Goal: Task Accomplishment & Management: Manage account settings

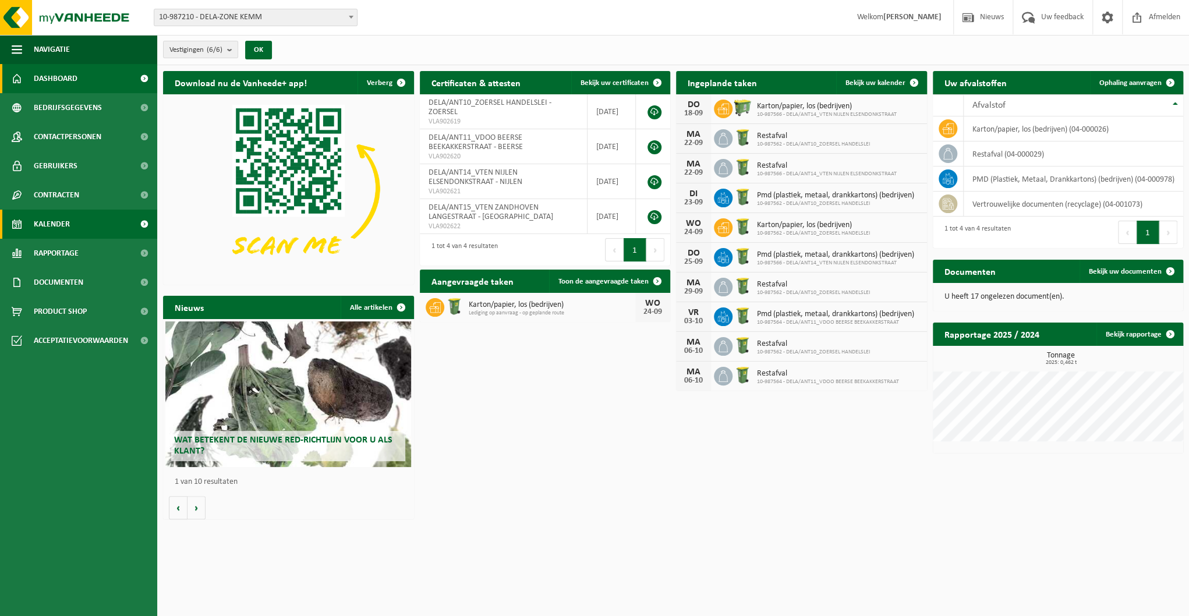
click at [53, 226] on span "Kalender" at bounding box center [52, 224] width 36 height 29
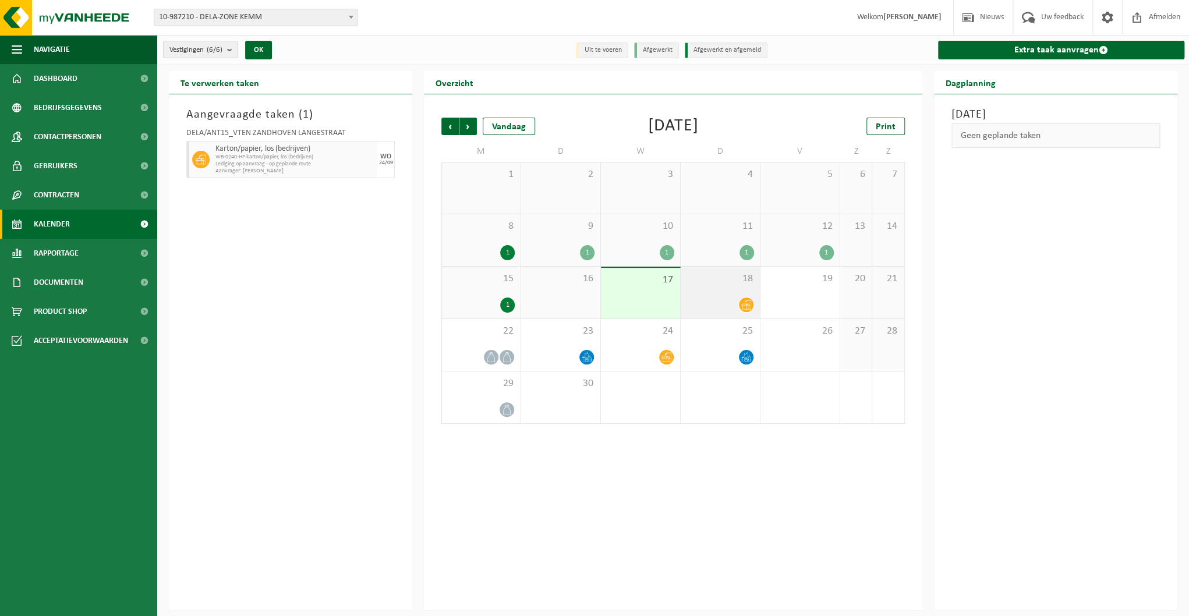
click at [732, 303] on div at bounding box center [721, 305] width 68 height 16
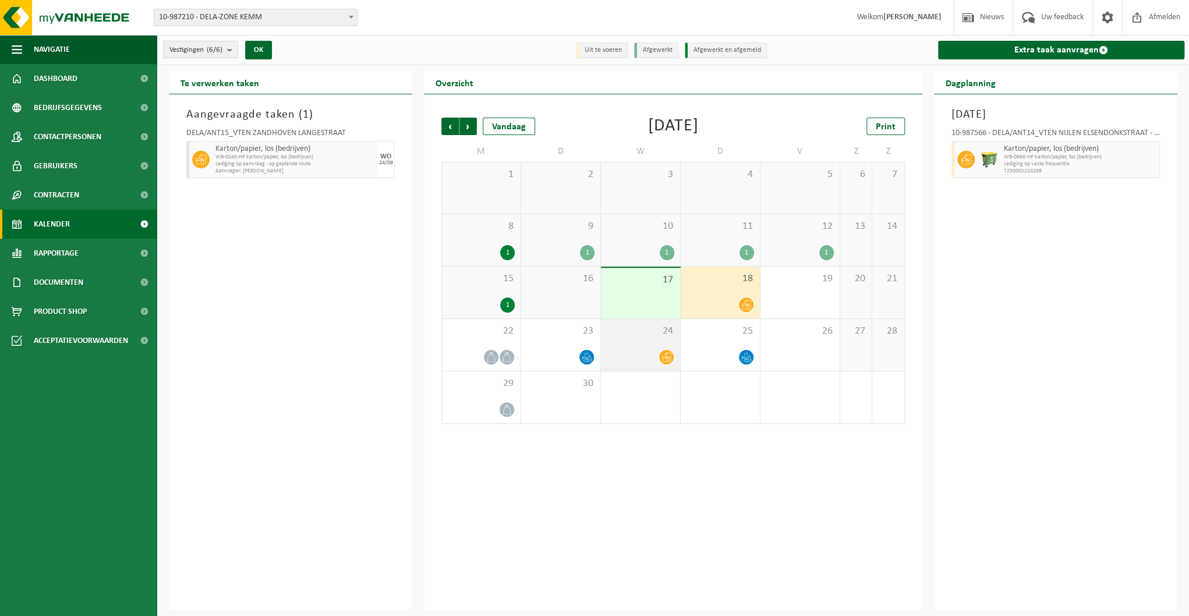
click at [645, 351] on div at bounding box center [641, 357] width 68 height 16
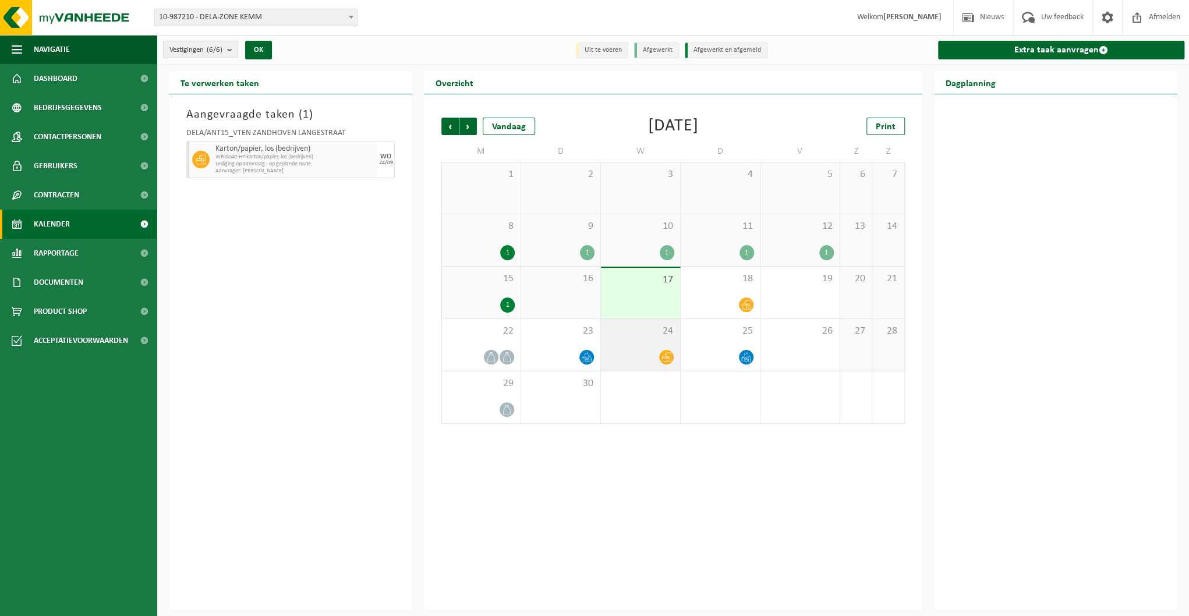
click at [645, 351] on div at bounding box center [641, 357] width 68 height 16
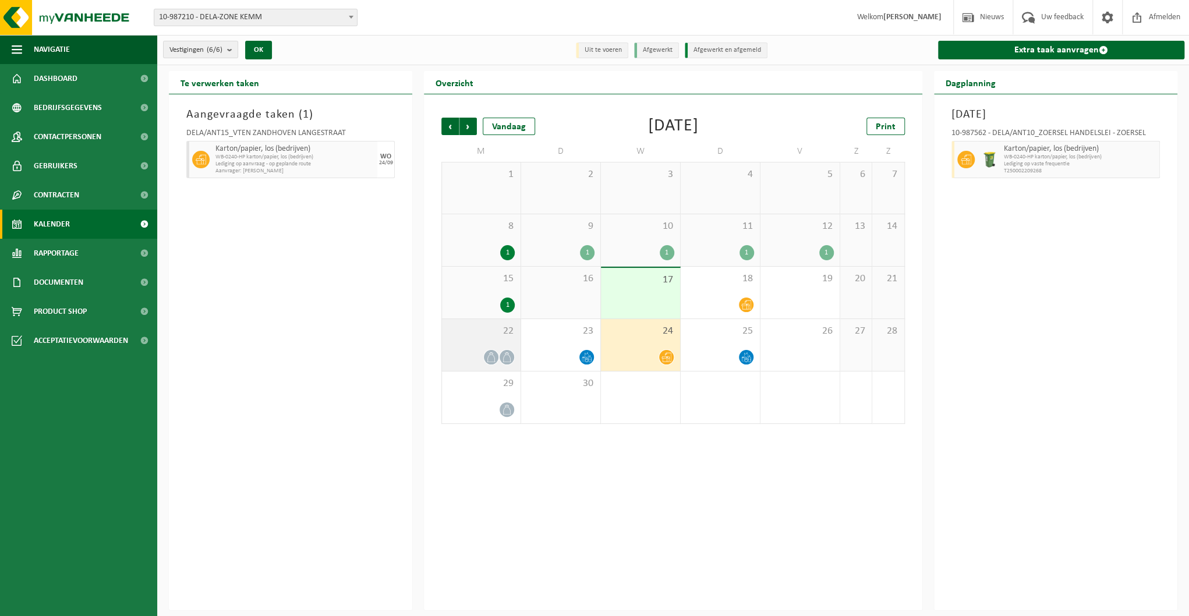
click at [469, 346] on div "22" at bounding box center [481, 345] width 79 height 52
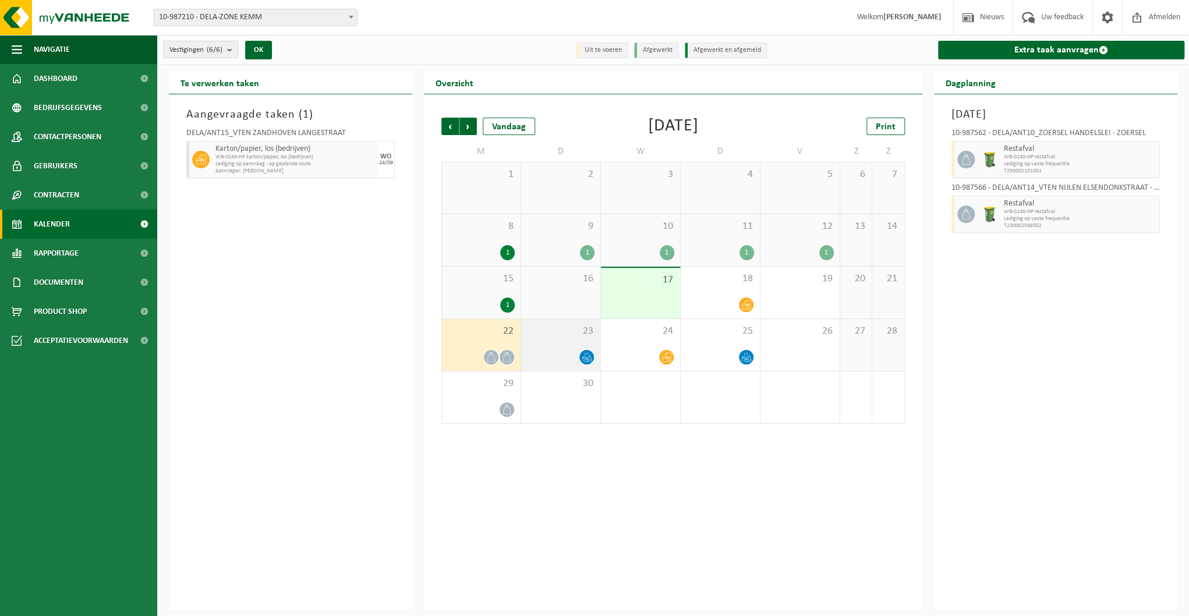
click at [564, 344] on div "23" at bounding box center [560, 345] width 79 height 52
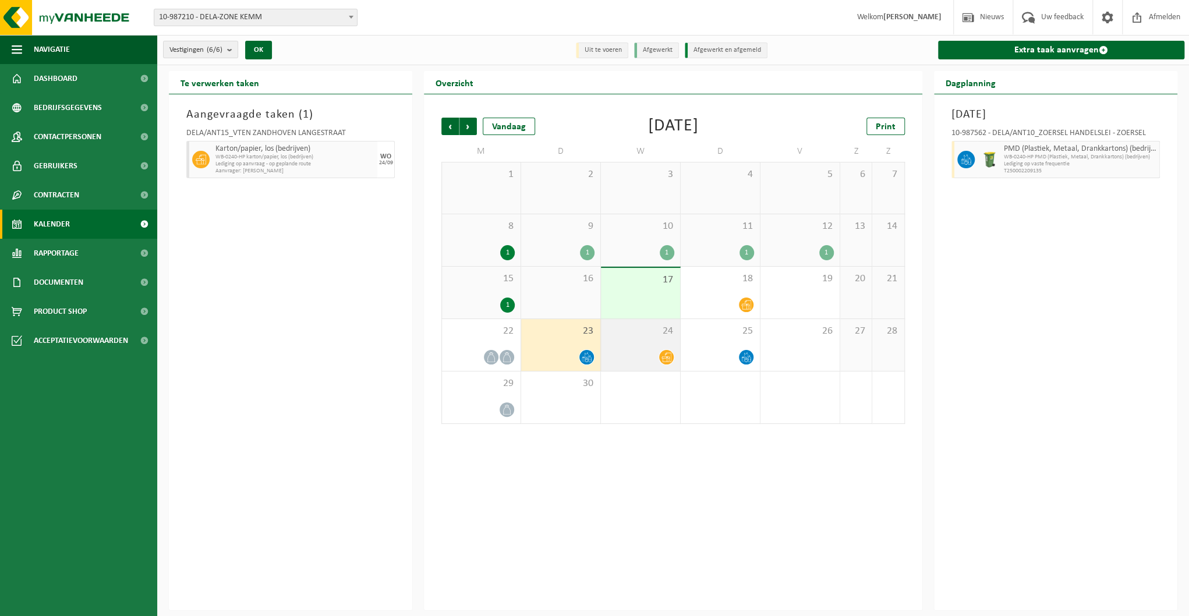
click at [673, 345] on div "24" at bounding box center [640, 345] width 79 height 52
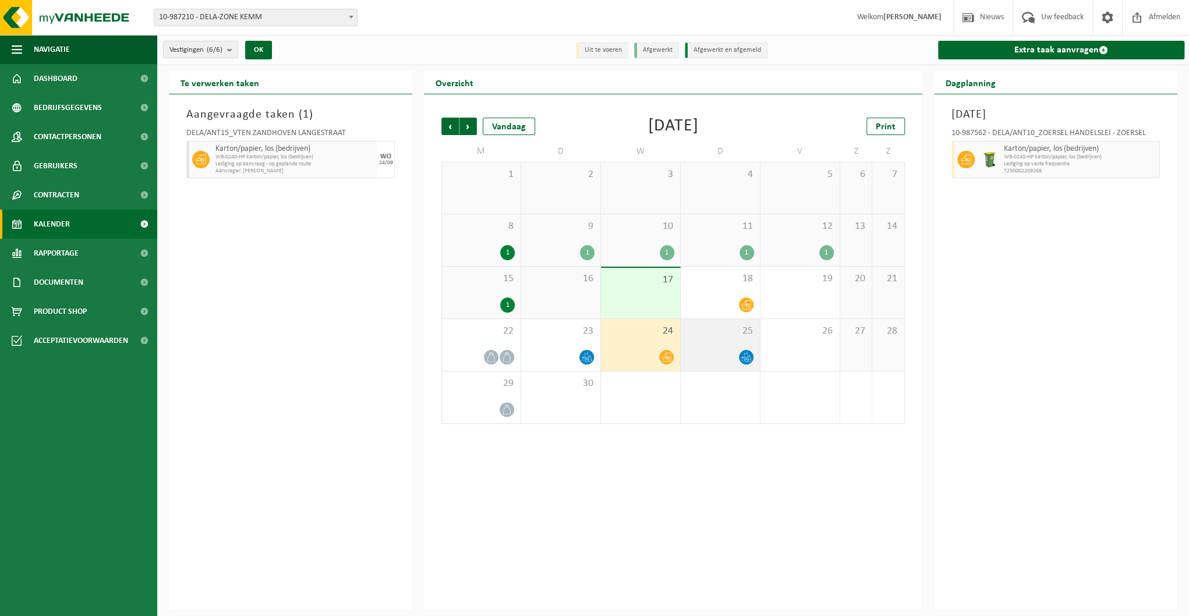
click at [732, 355] on div at bounding box center [721, 357] width 68 height 16
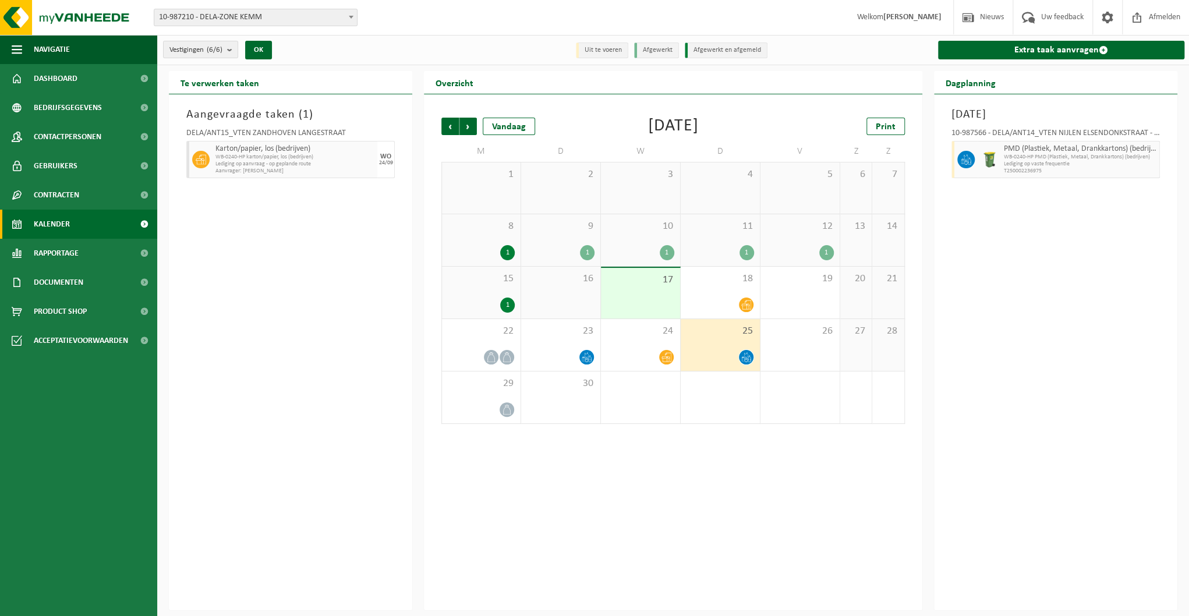
click at [726, 356] on div at bounding box center [721, 357] width 68 height 16
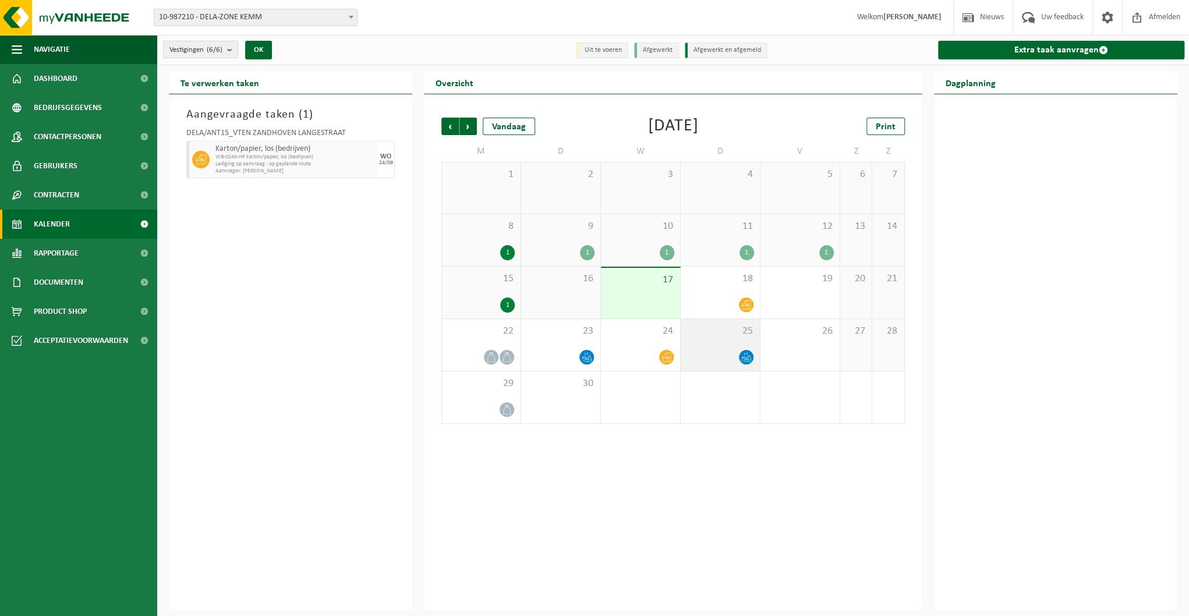
click at [701, 359] on div at bounding box center [721, 357] width 68 height 16
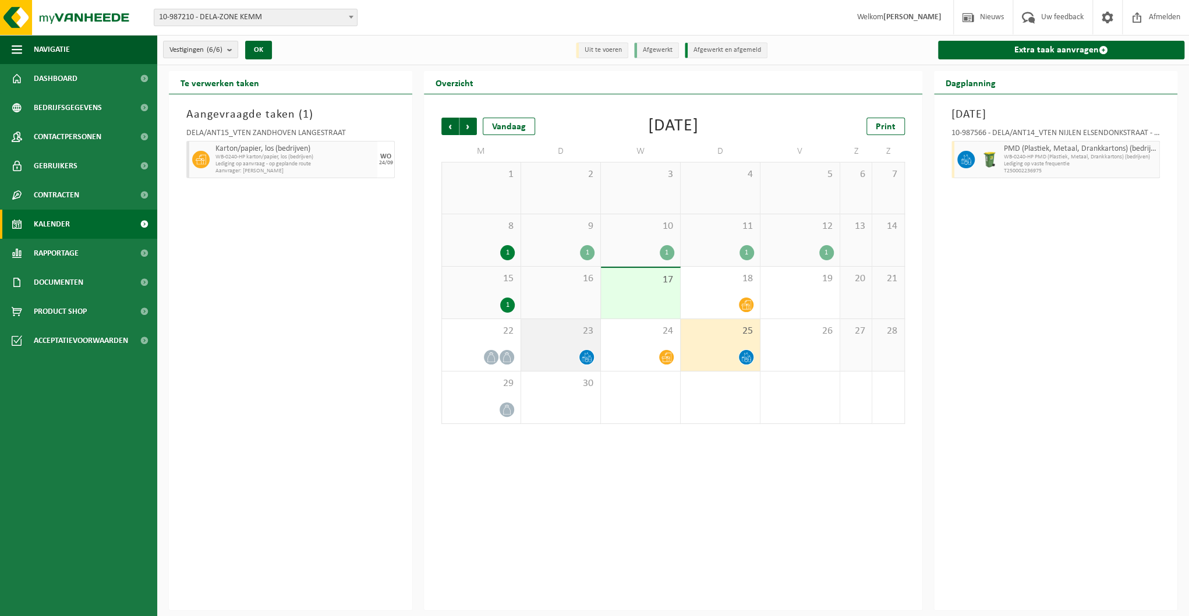
click at [574, 351] on div at bounding box center [561, 357] width 68 height 16
click at [755, 354] on div "25" at bounding box center [720, 345] width 79 height 52
click at [488, 402] on div at bounding box center [481, 410] width 67 height 16
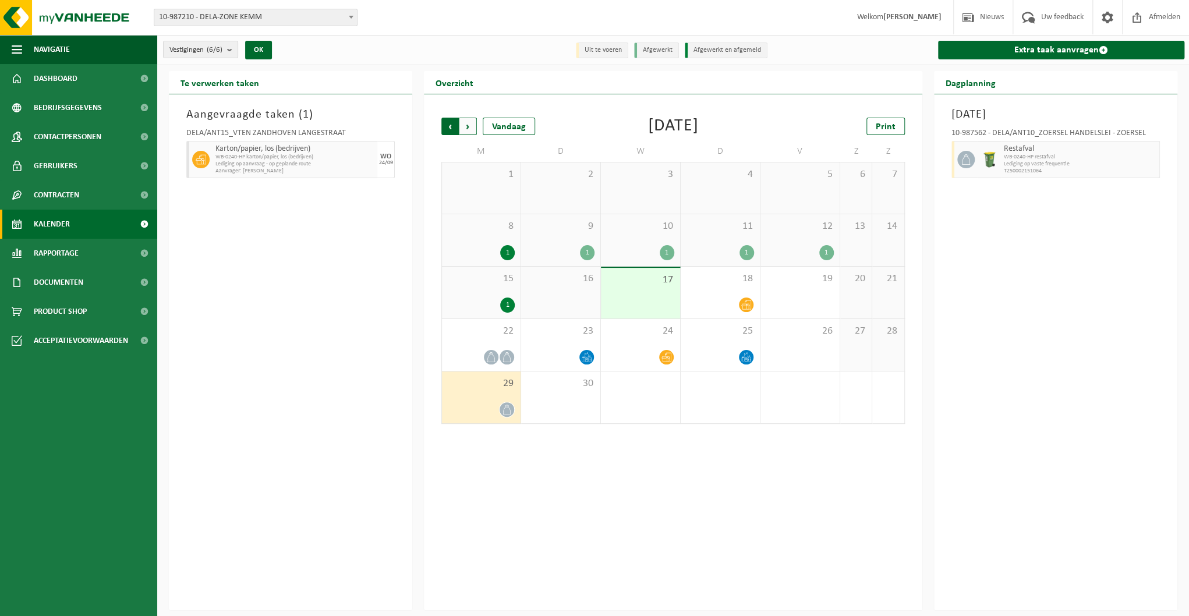
click at [471, 126] on span "Volgende" at bounding box center [468, 126] width 17 height 17
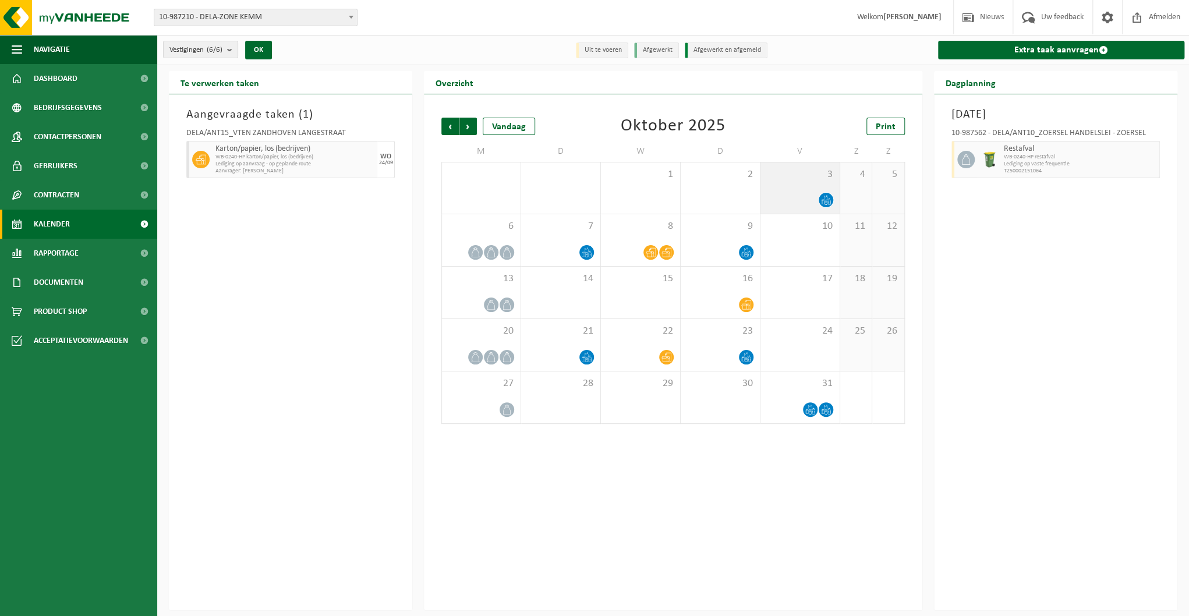
click at [821, 198] on icon at bounding box center [826, 200] width 10 height 10
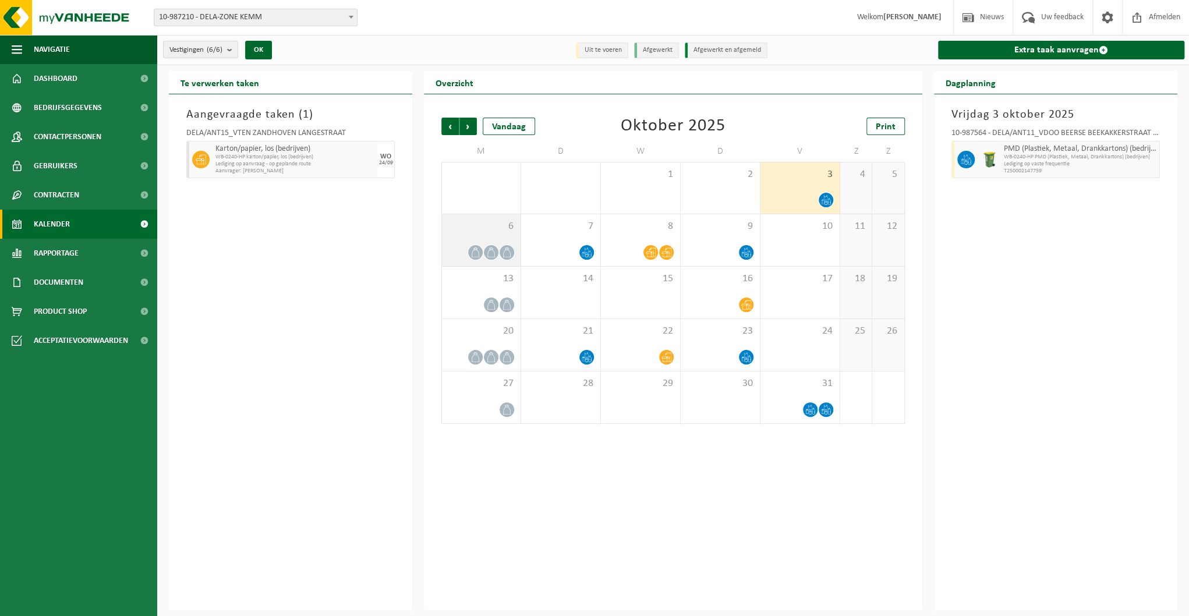
click at [499, 245] on div at bounding box center [481, 253] width 67 height 16
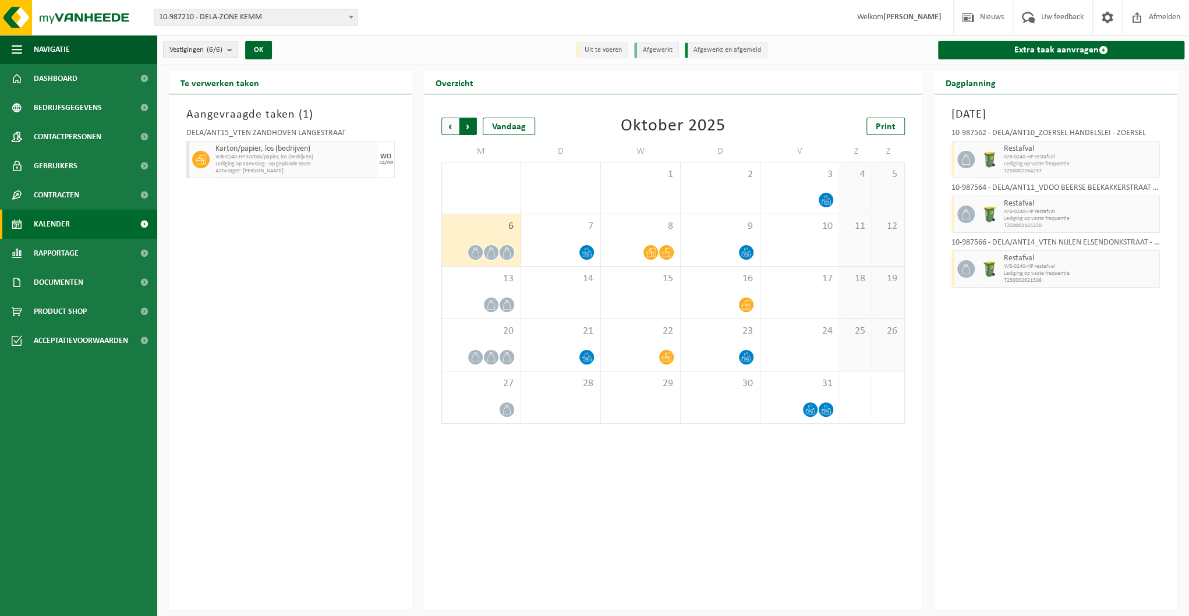
click at [447, 126] on span "Vorige" at bounding box center [449, 126] width 17 height 17
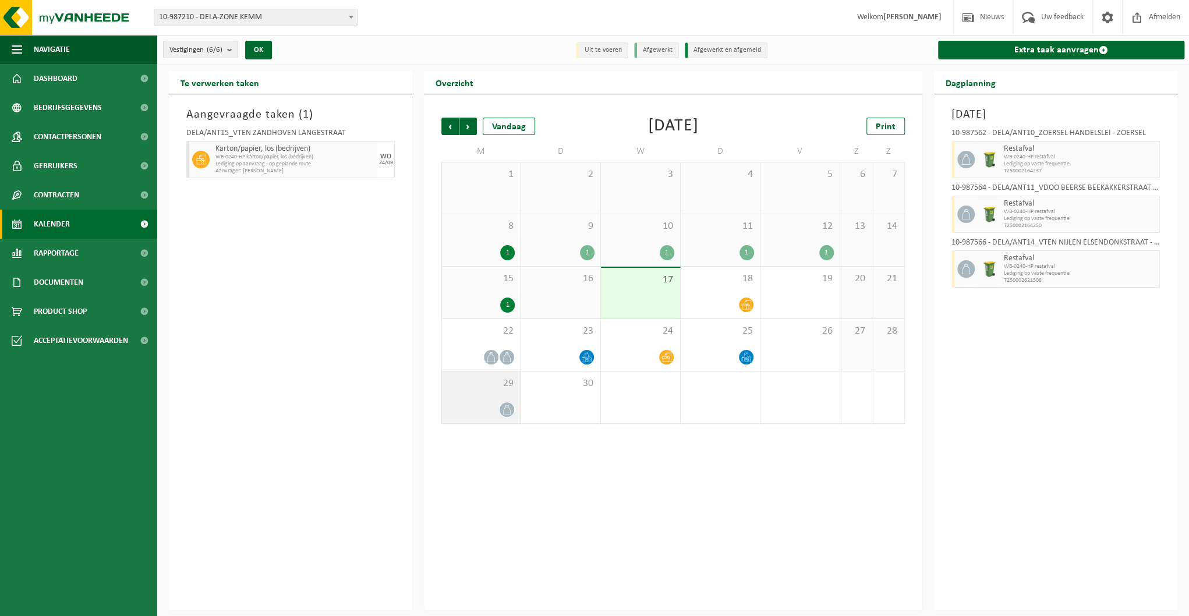
click at [482, 390] on div "29" at bounding box center [481, 398] width 79 height 52
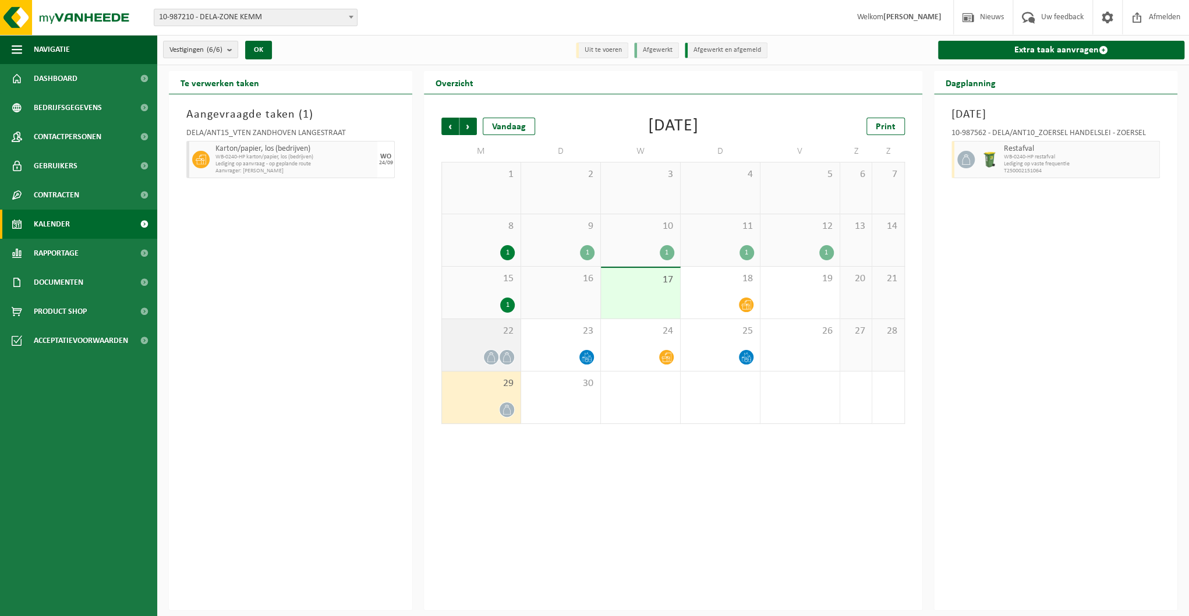
click at [476, 362] on div at bounding box center [481, 357] width 67 height 16
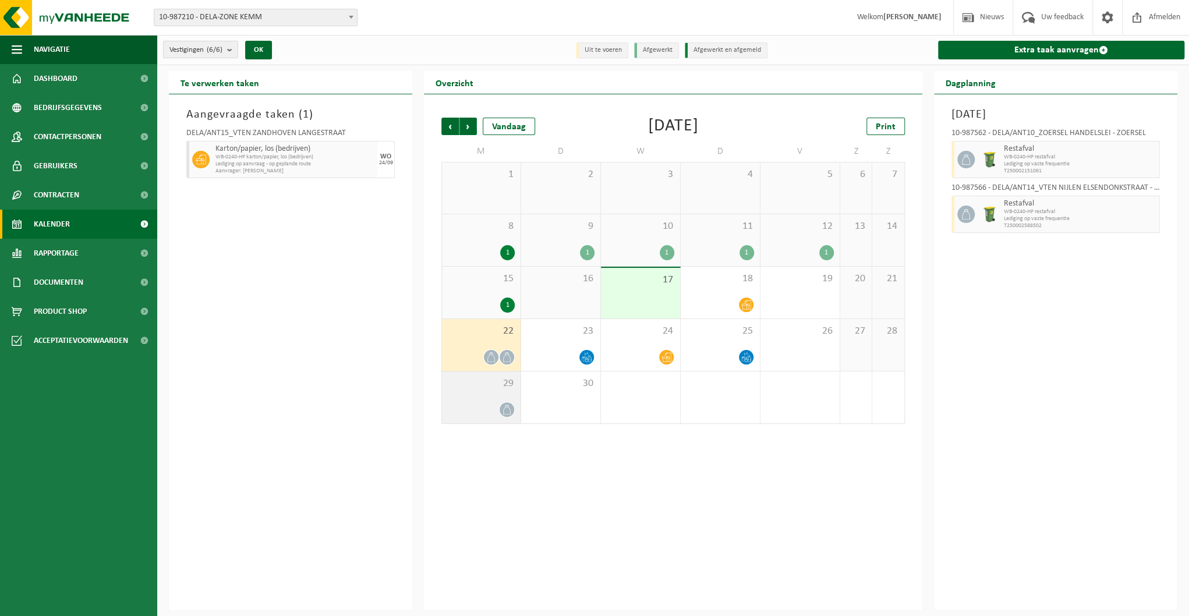
click at [492, 394] on div "29" at bounding box center [481, 398] width 79 height 52
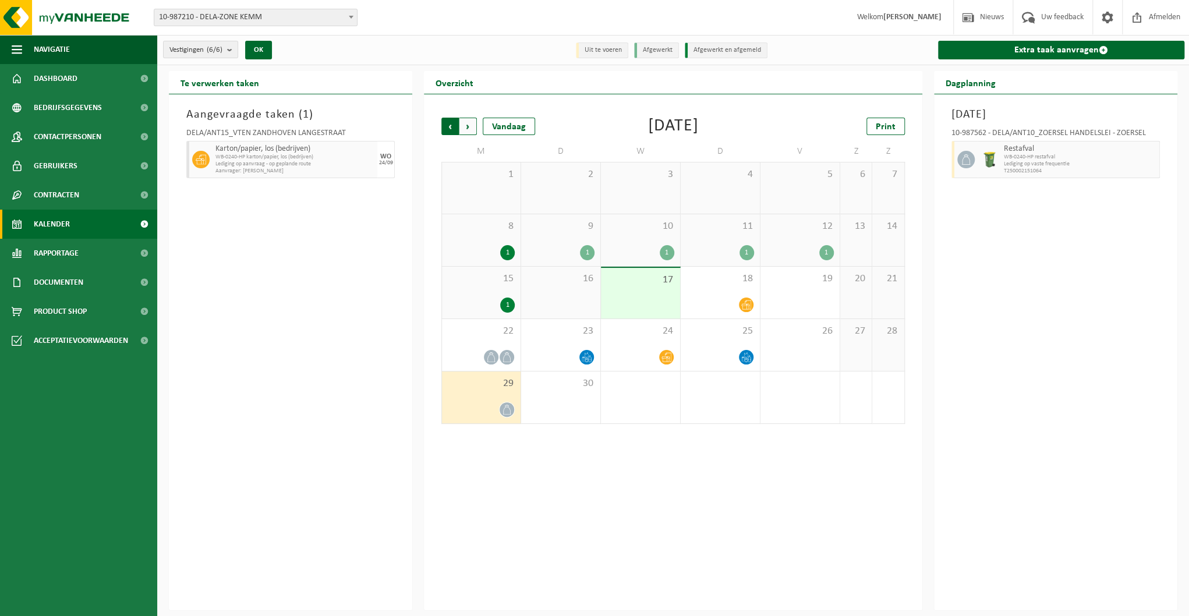
click at [472, 126] on span "Volgende" at bounding box center [468, 126] width 17 height 17
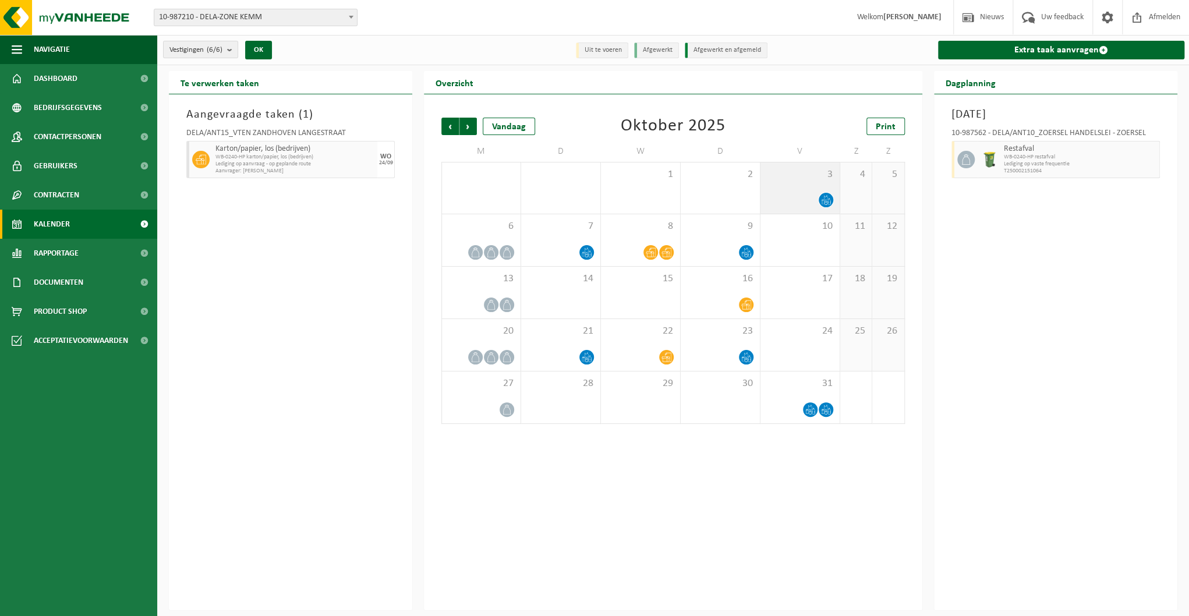
click at [801, 193] on div at bounding box center [800, 200] width 68 height 16
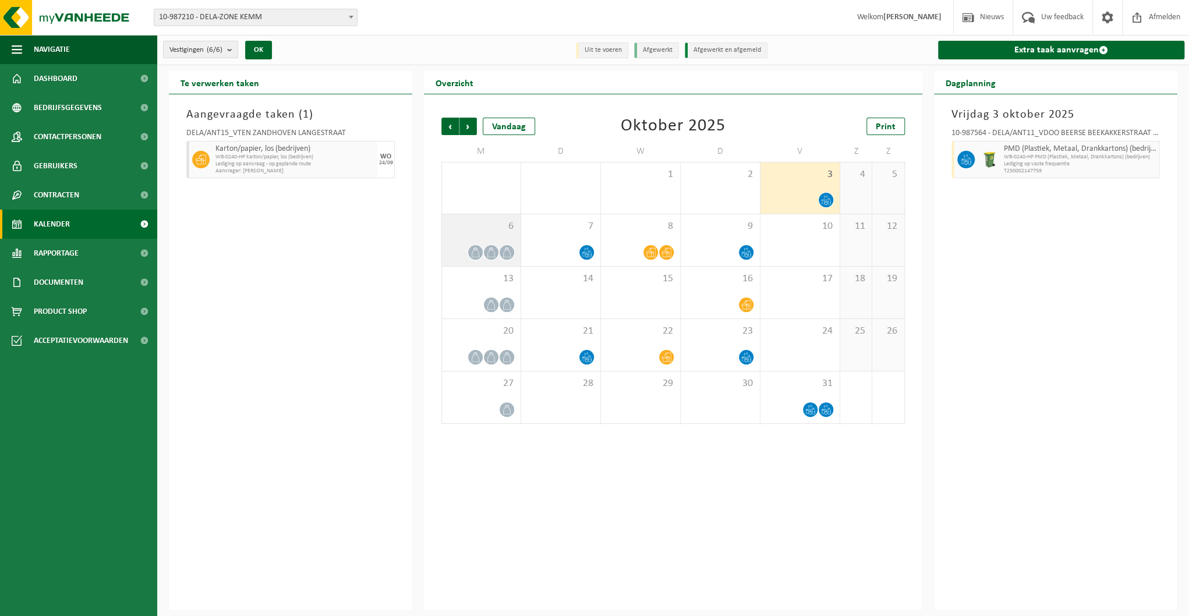
click at [506, 240] on div "6" at bounding box center [481, 240] width 79 height 52
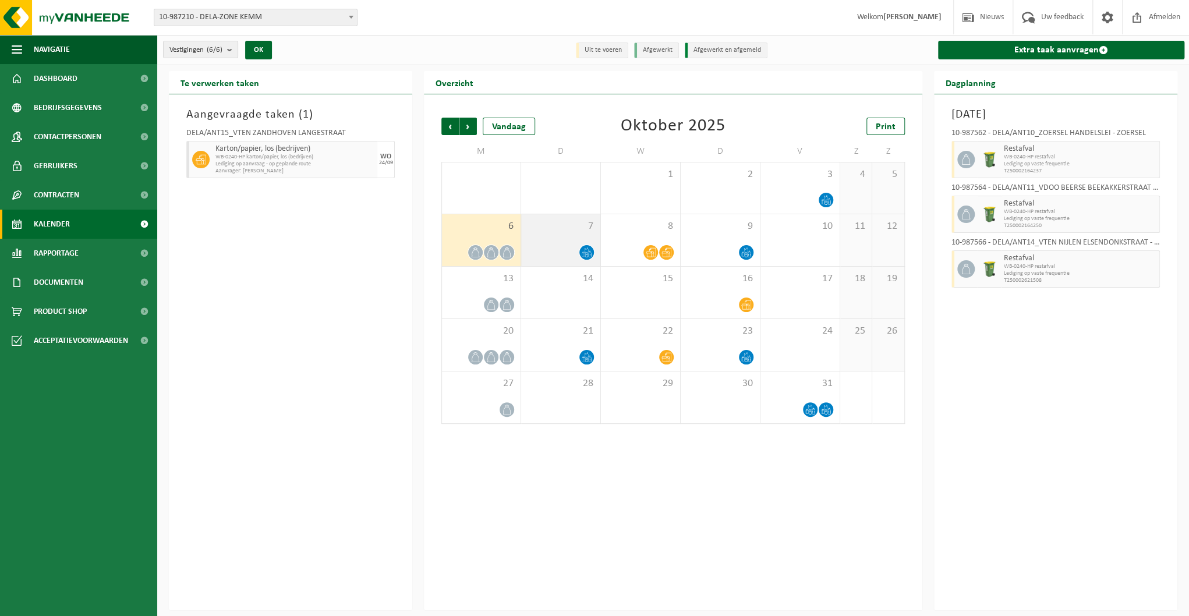
click at [560, 249] on div at bounding box center [561, 253] width 68 height 16
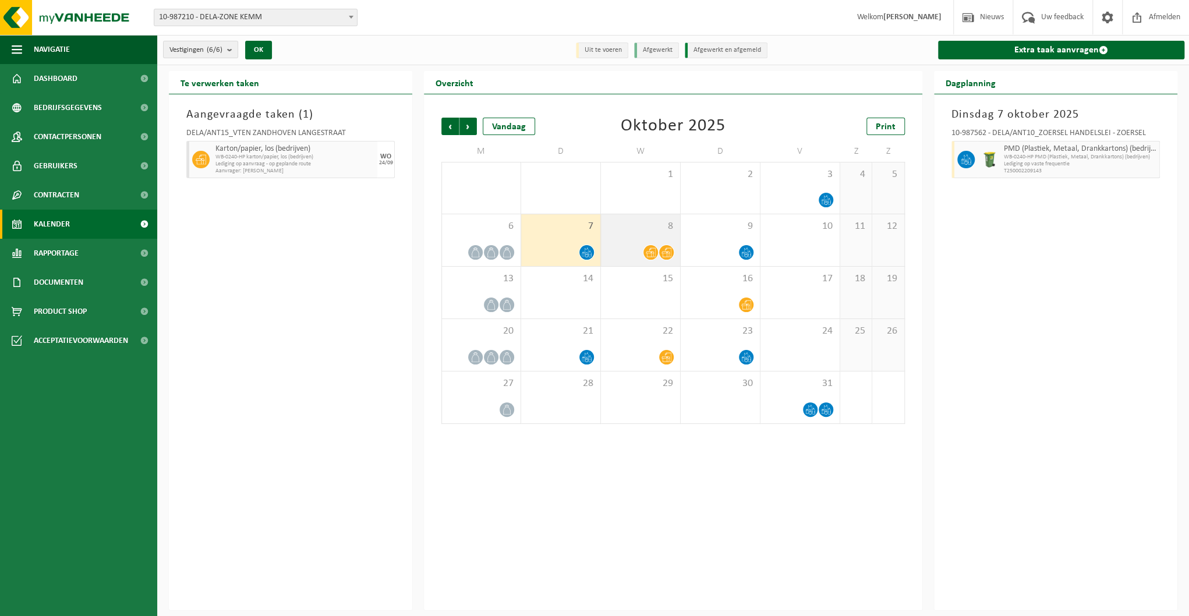
click at [630, 247] on div at bounding box center [641, 253] width 68 height 16
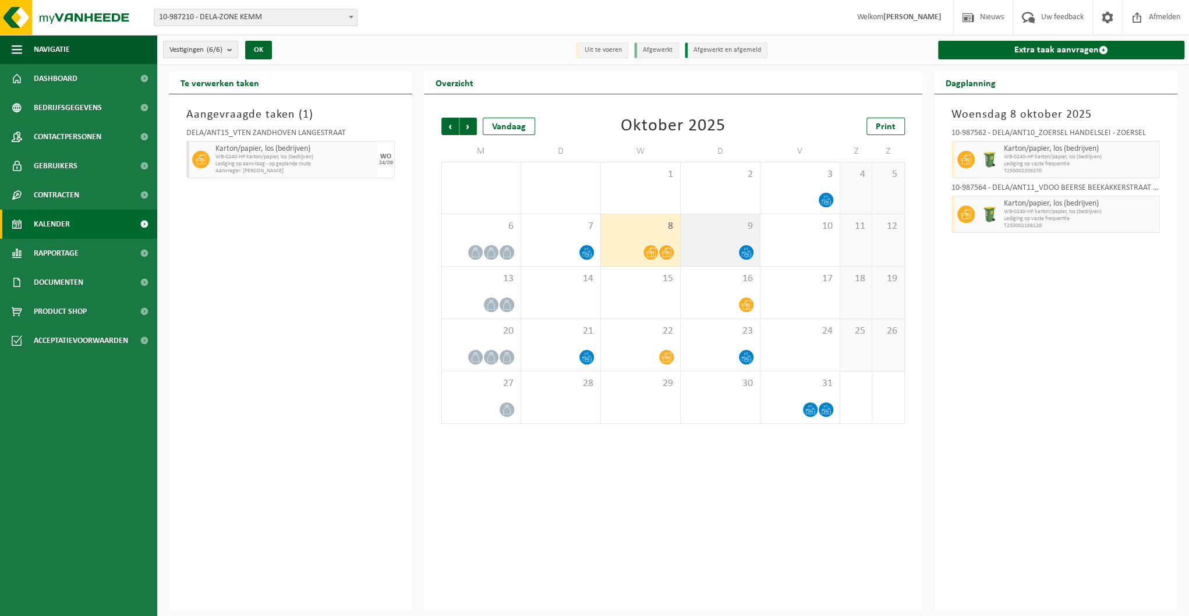
click at [716, 252] on div at bounding box center [721, 253] width 68 height 16
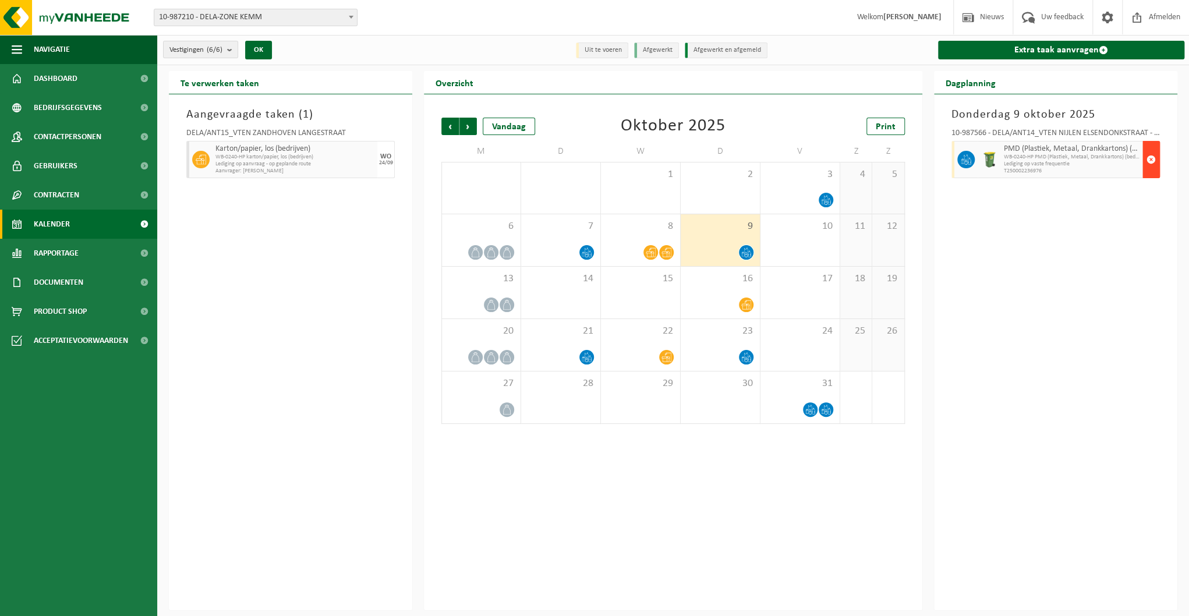
click at [1151, 158] on span "button" at bounding box center [1151, 159] width 9 height 23
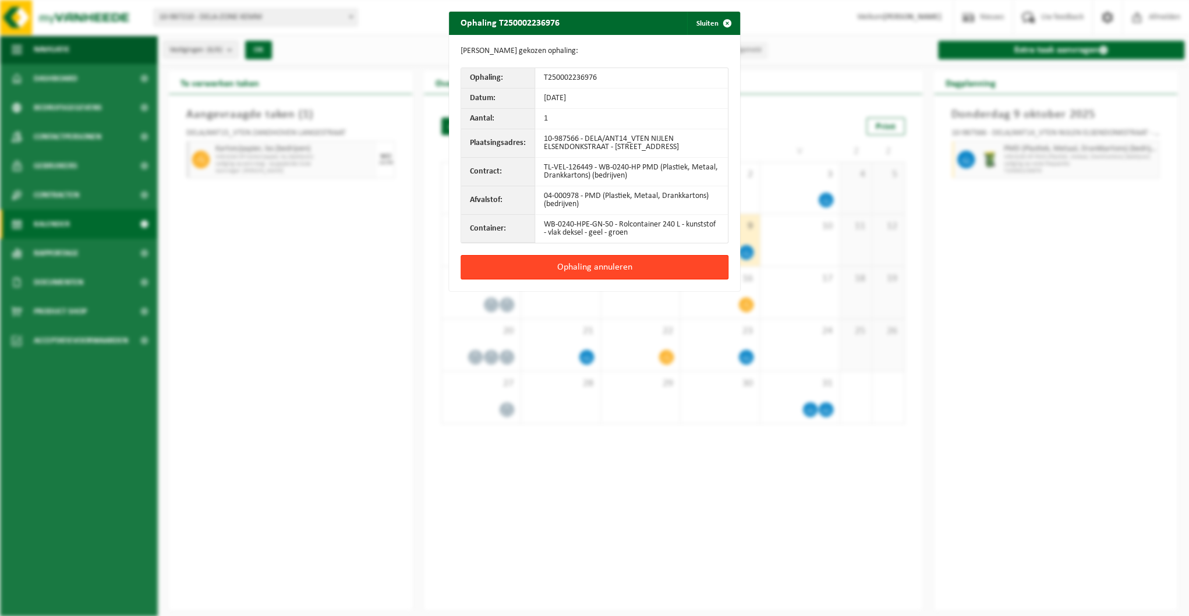
click at [582, 273] on button "Ophaling annuleren" at bounding box center [595, 267] width 268 height 24
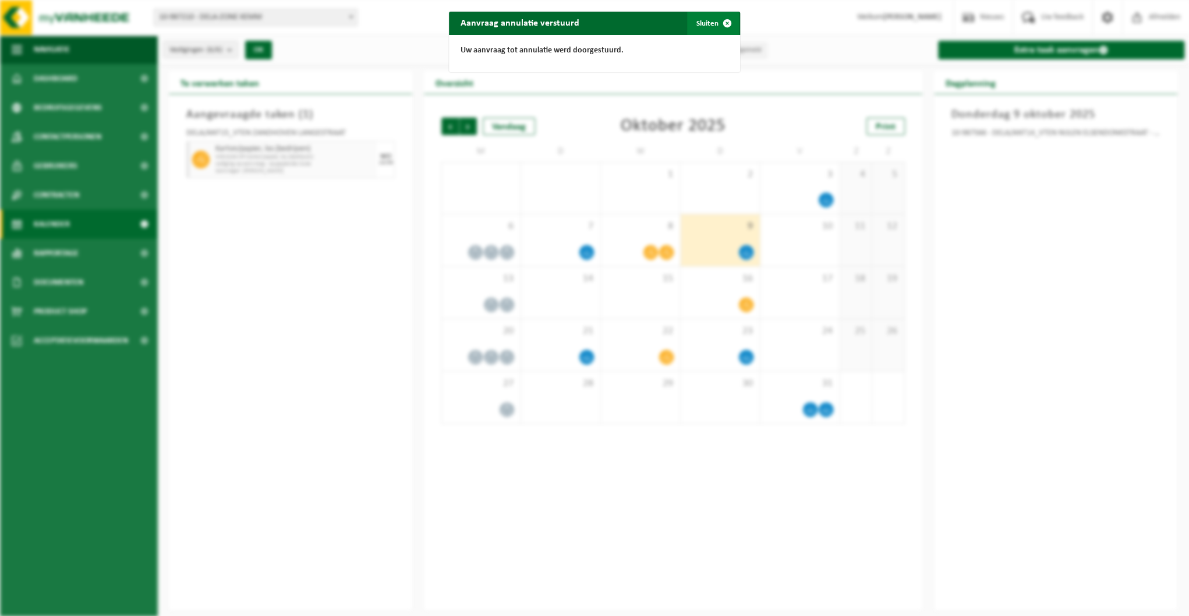
click at [725, 24] on span "button" at bounding box center [727, 23] width 23 height 23
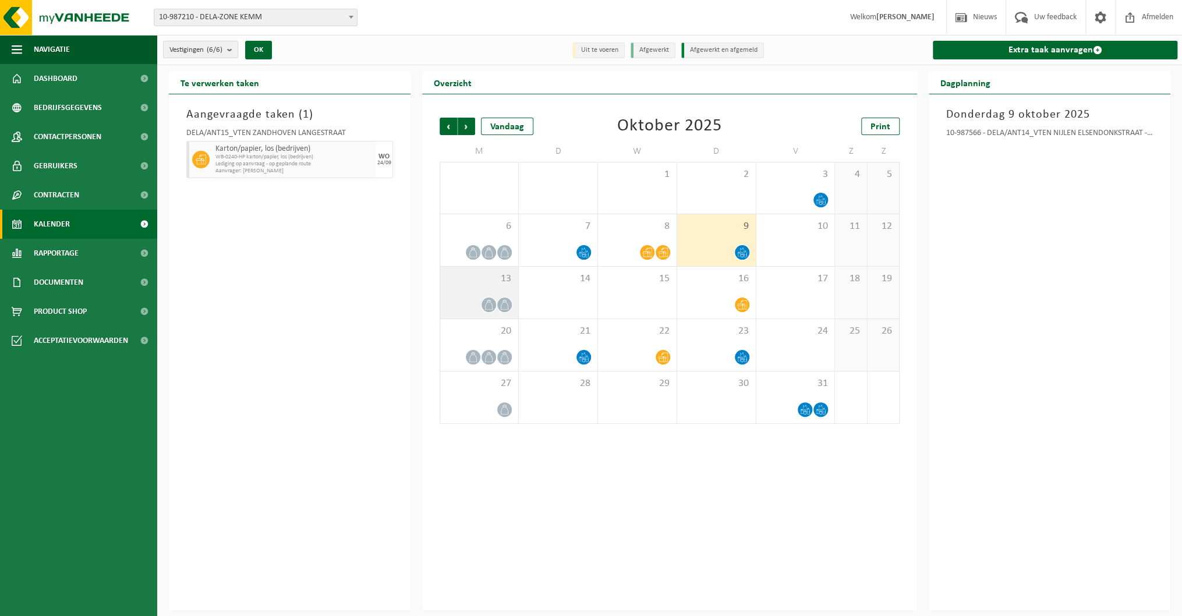
click at [494, 297] on div at bounding box center [479, 305] width 66 height 16
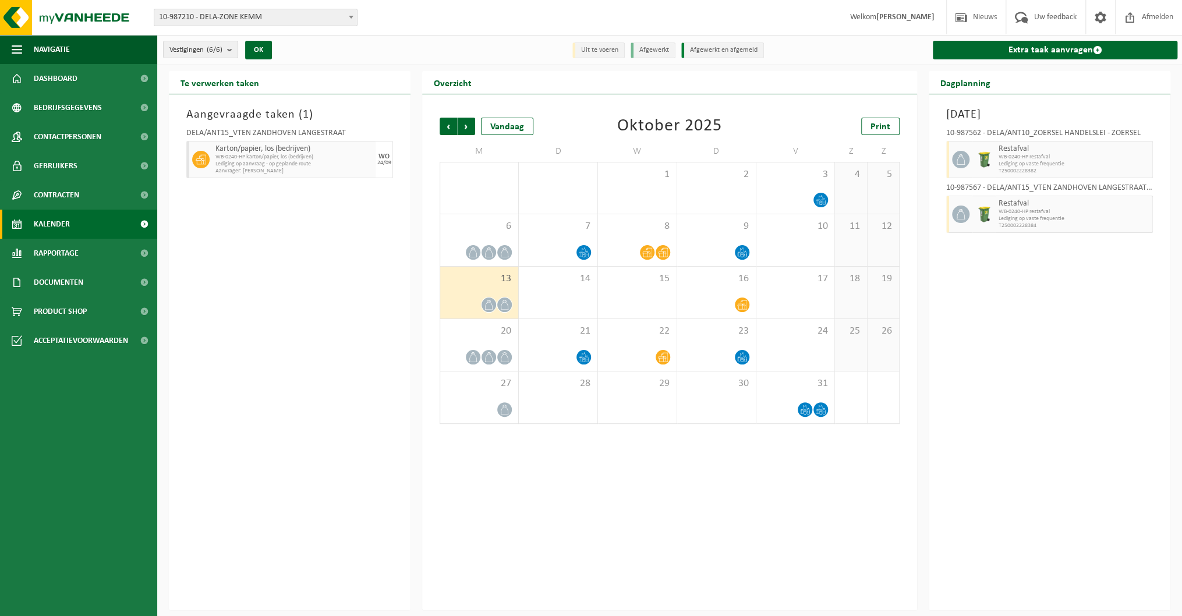
click at [460, 287] on div "13" at bounding box center [479, 293] width 78 height 52
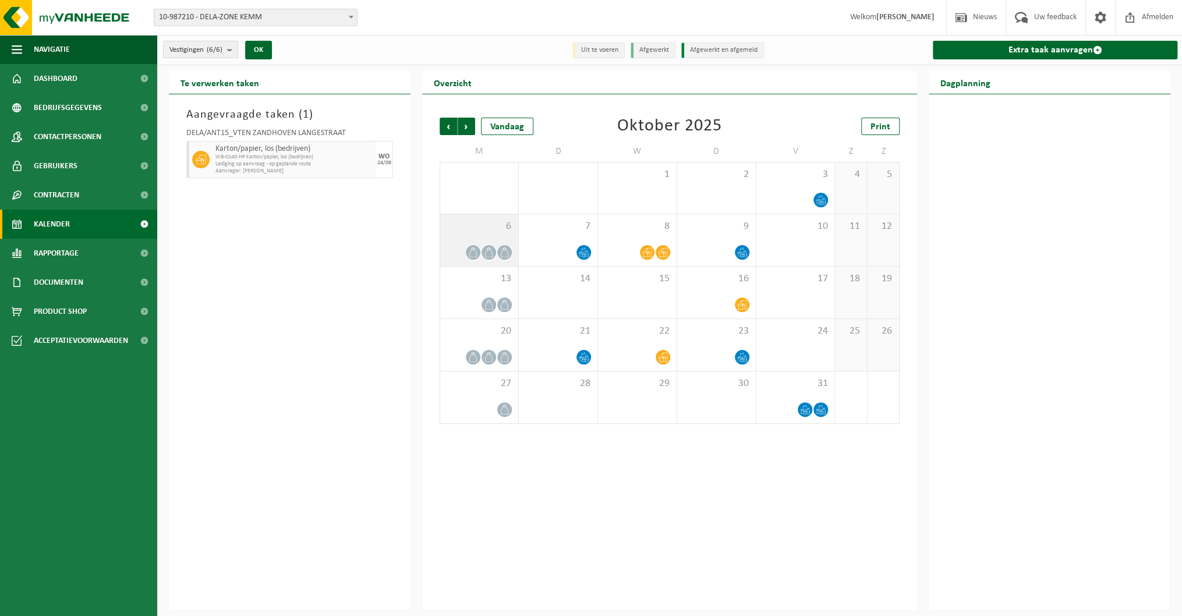
click at [480, 236] on div "6" at bounding box center [479, 240] width 78 height 52
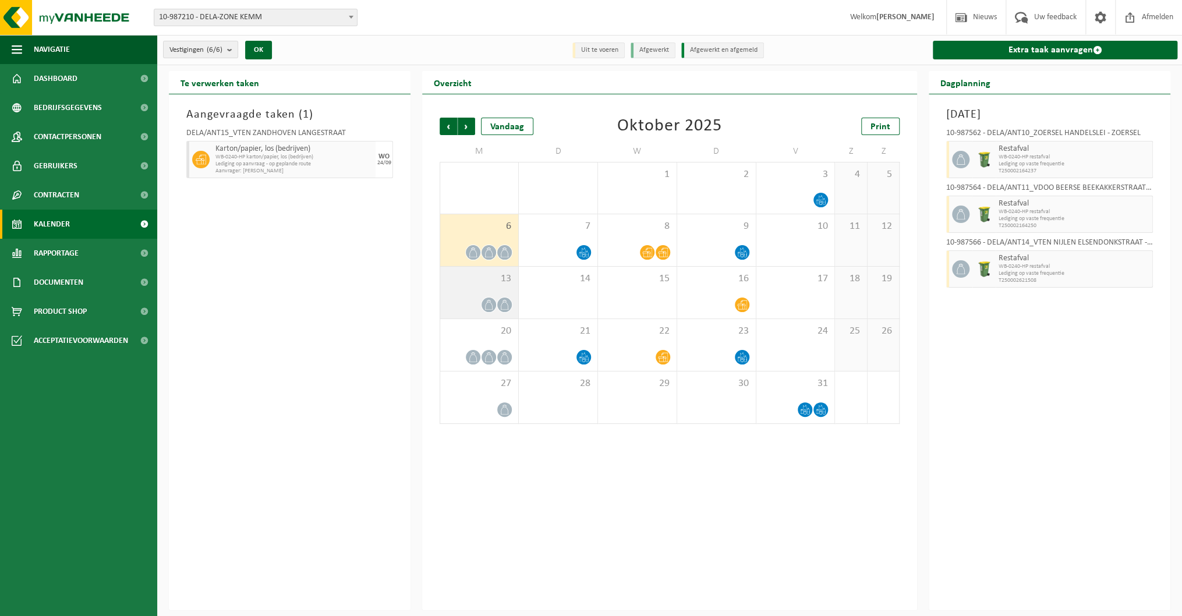
click at [478, 291] on div "13" at bounding box center [479, 293] width 78 height 52
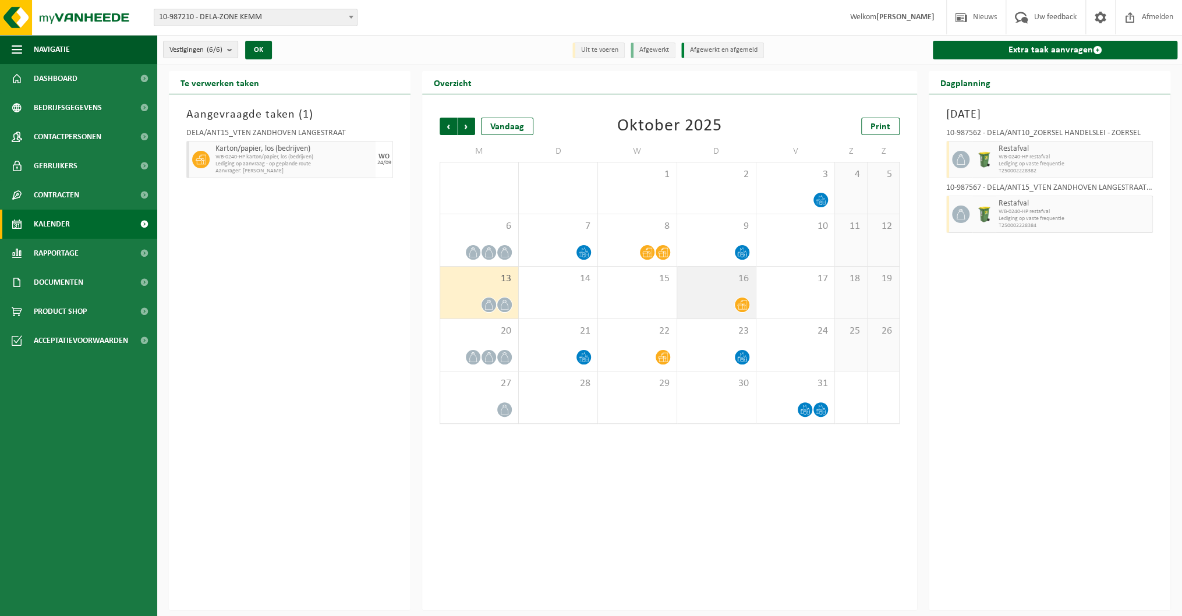
click at [729, 305] on div at bounding box center [716, 305] width 67 height 16
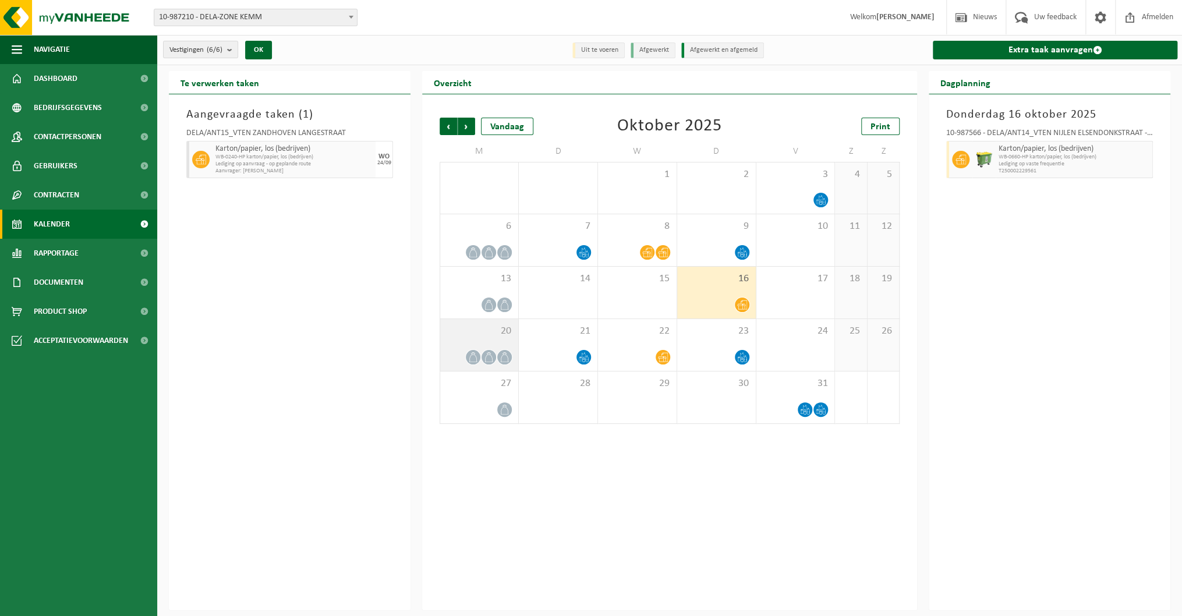
click at [460, 347] on div "20" at bounding box center [479, 345] width 78 height 52
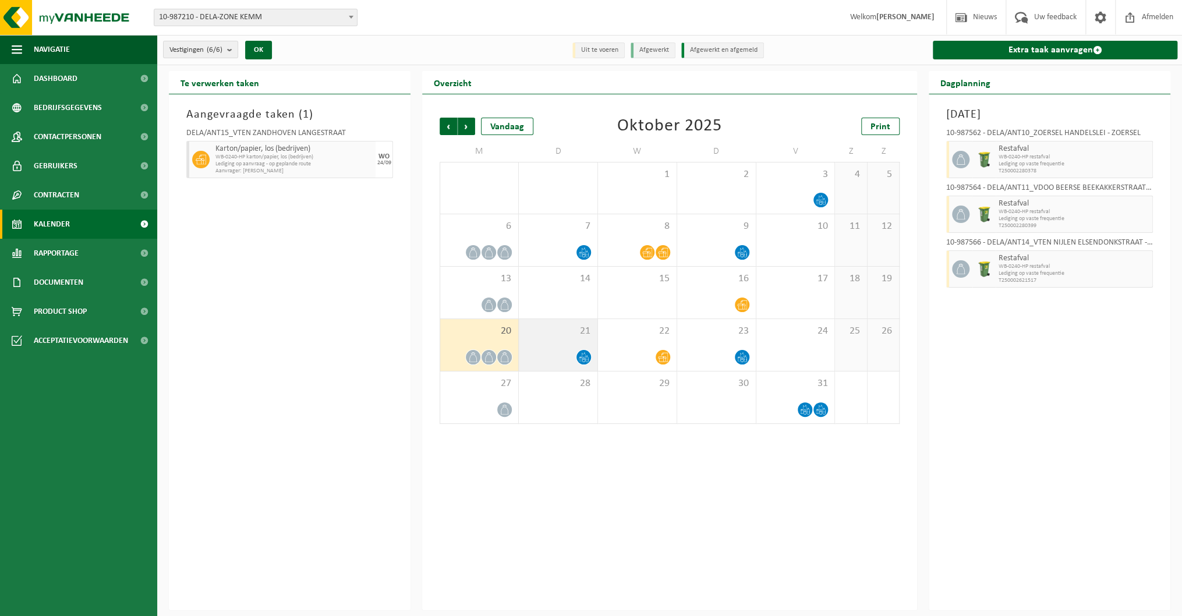
click at [579, 355] on icon at bounding box center [584, 357] width 10 height 10
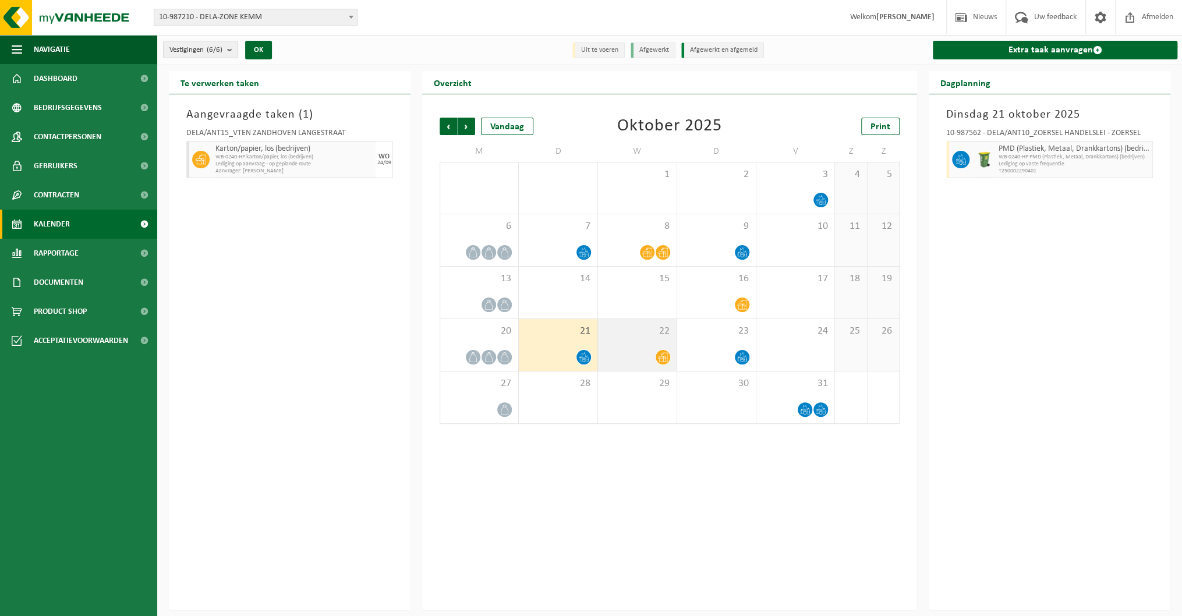
click at [619, 352] on div at bounding box center [637, 357] width 67 height 16
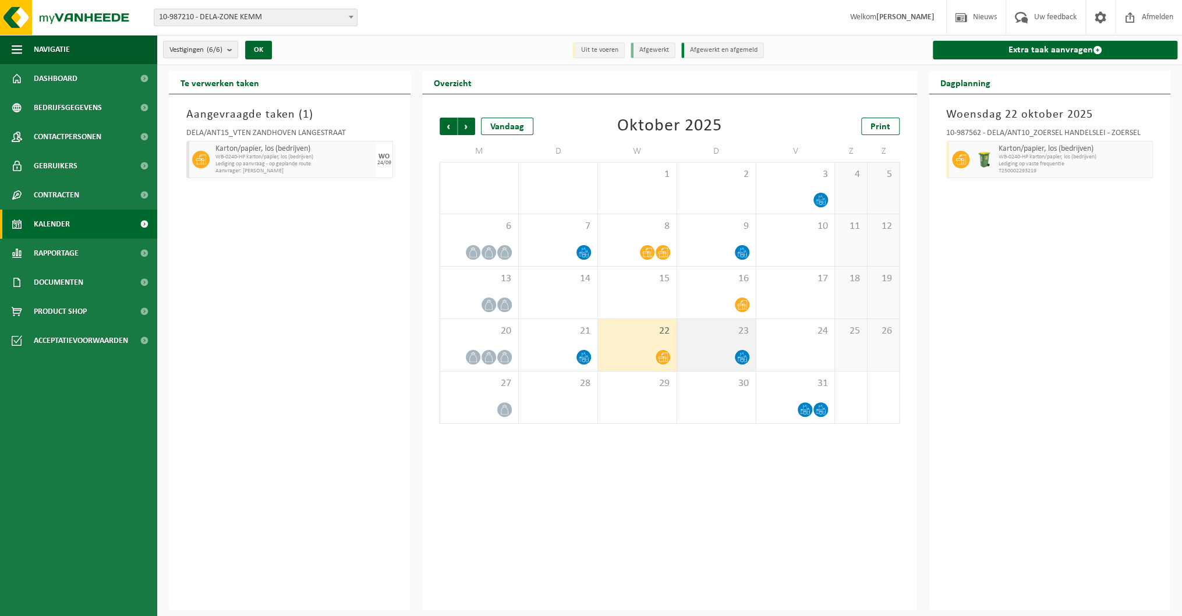
click at [700, 352] on div at bounding box center [716, 357] width 67 height 16
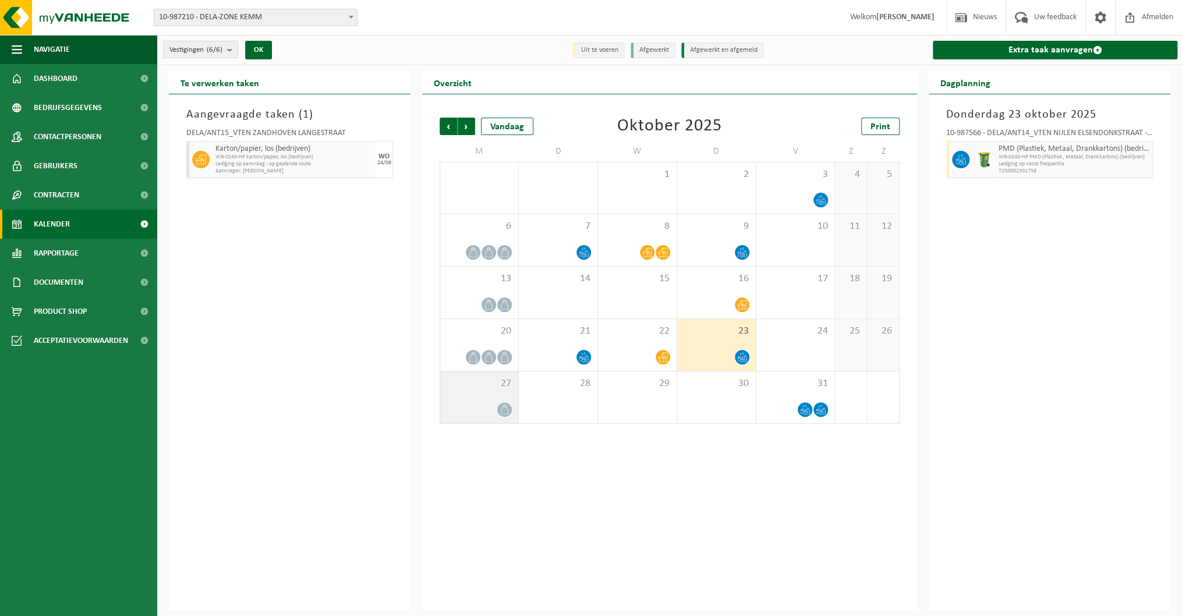
click at [493, 404] on div at bounding box center [479, 410] width 66 height 16
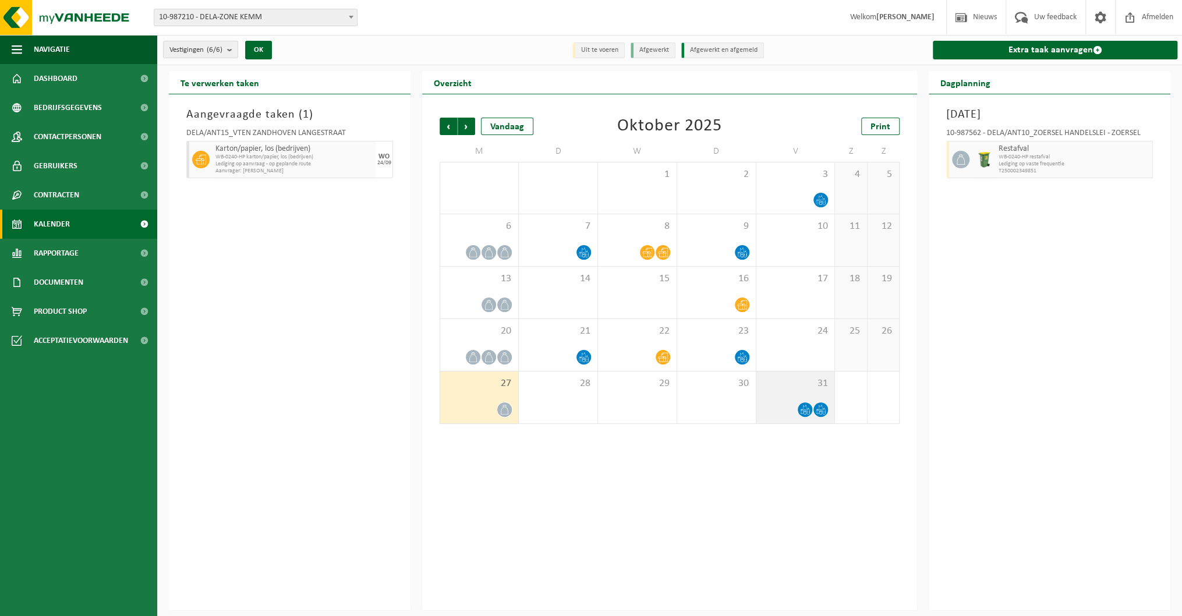
click at [797, 397] on div "31" at bounding box center [796, 398] width 79 height 52
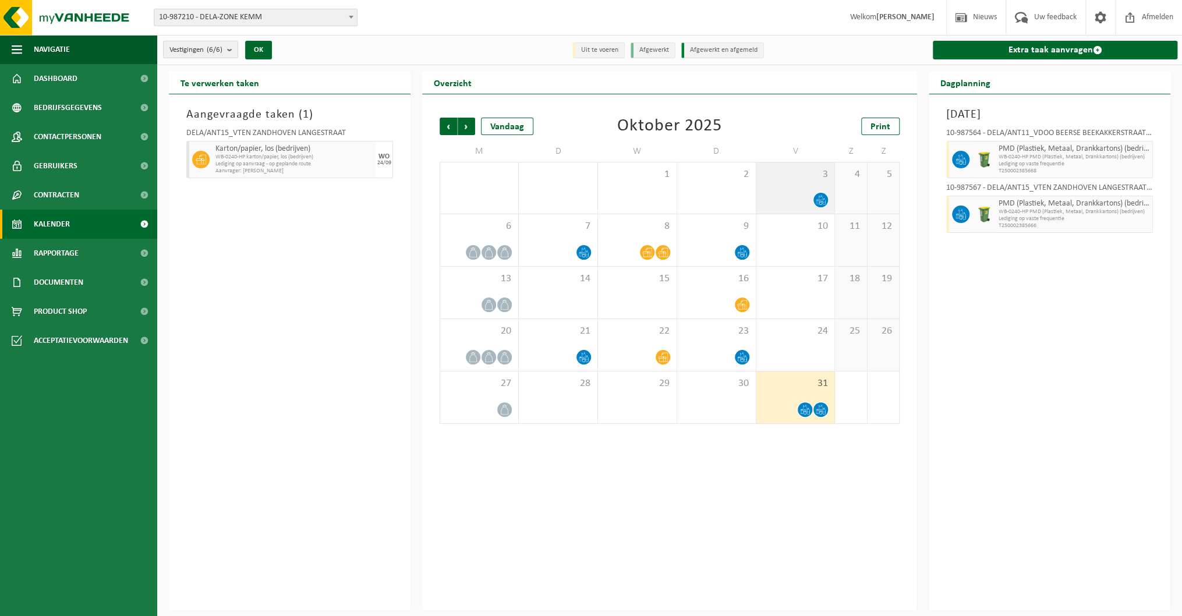
click at [797, 188] on div "3" at bounding box center [796, 187] width 79 height 51
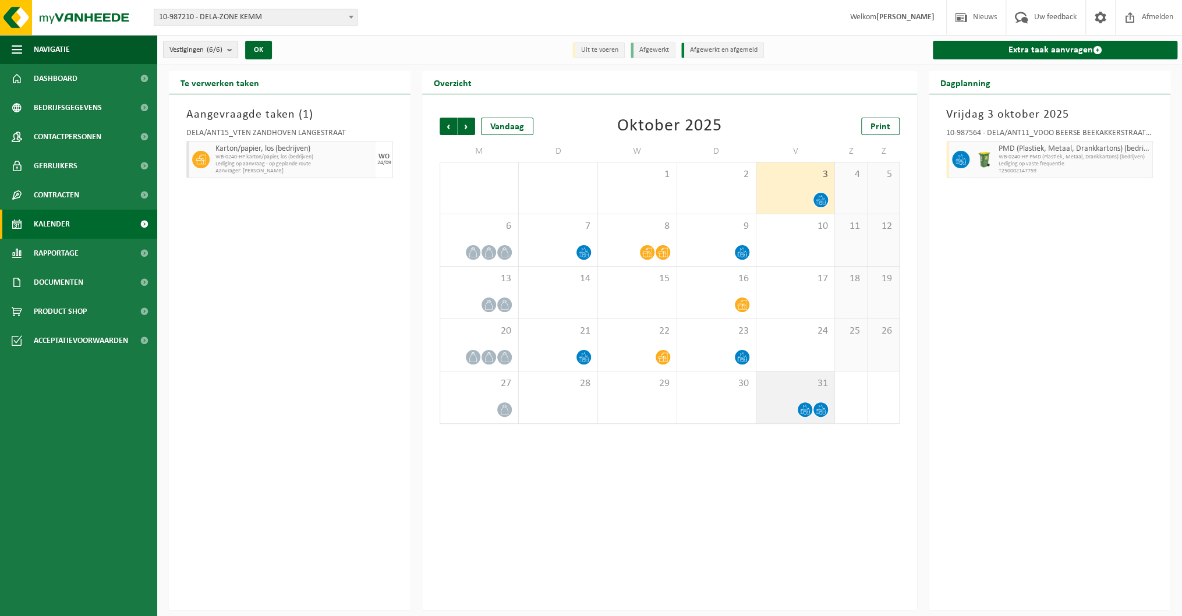
click at [790, 387] on span "31" at bounding box center [795, 383] width 67 height 13
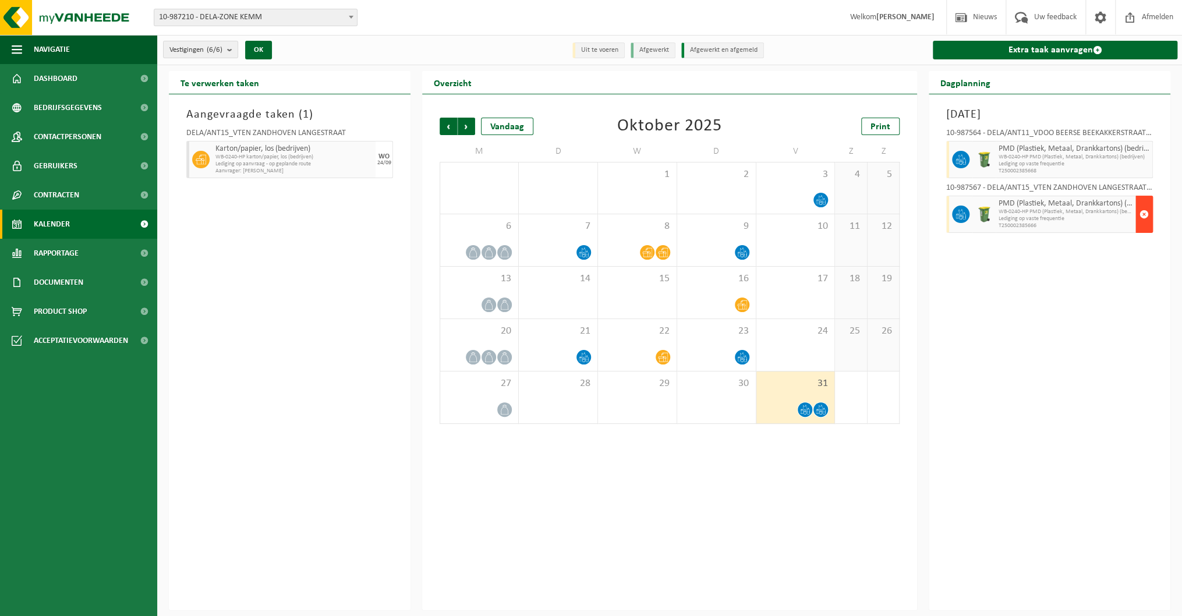
click at [1142, 214] on span "button" at bounding box center [1144, 214] width 9 height 23
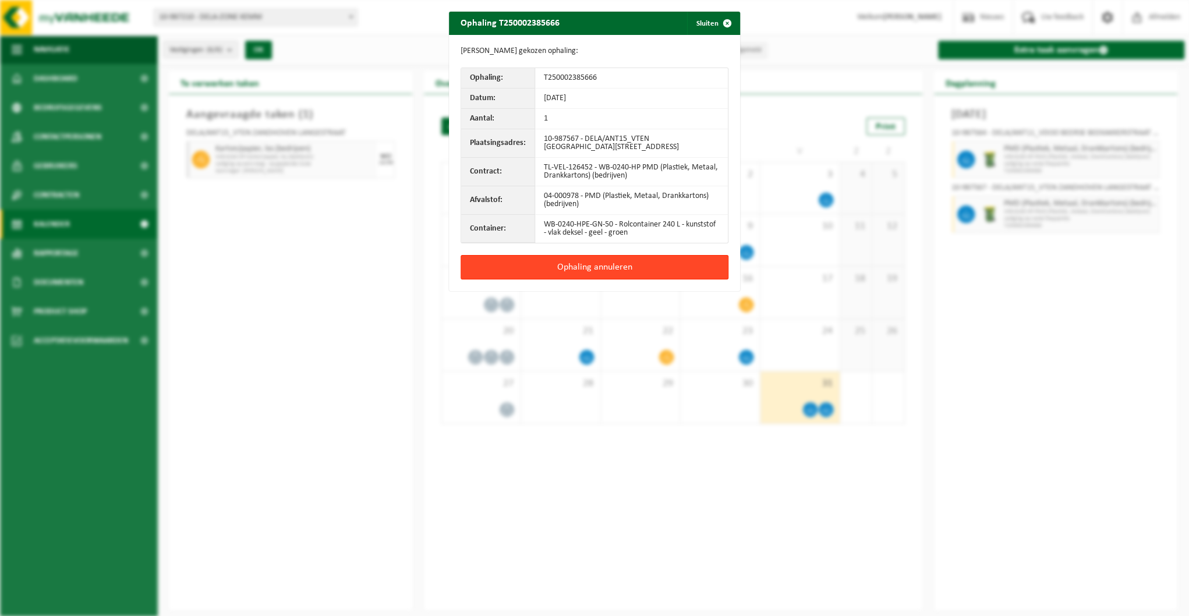
click at [582, 265] on button "Ophaling annuleren" at bounding box center [595, 267] width 268 height 24
